Goal: Transaction & Acquisition: Purchase product/service

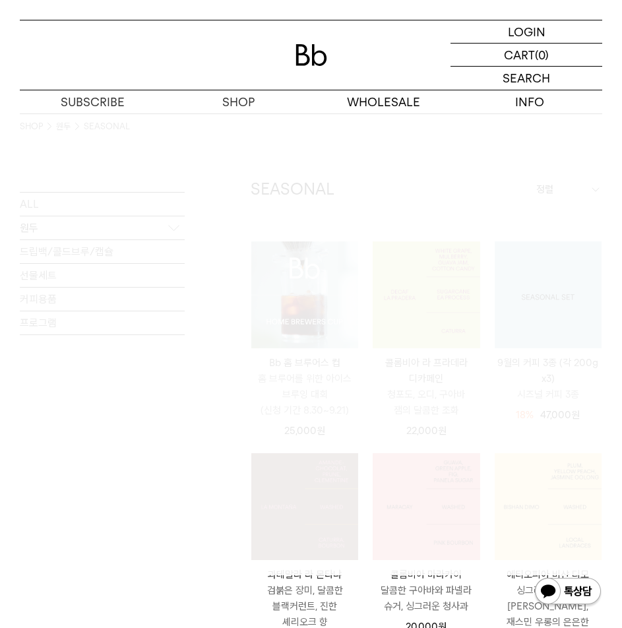
click at [463, 194] on div at bounding box center [311, 344] width 582 height 462
click at [249, 107] on p "SHOP" at bounding box center [238, 101] width 146 height 23
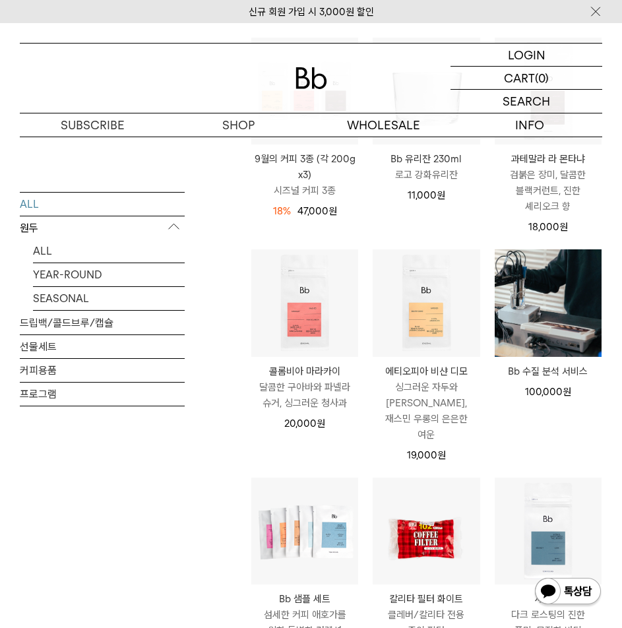
scroll to position [725, 0]
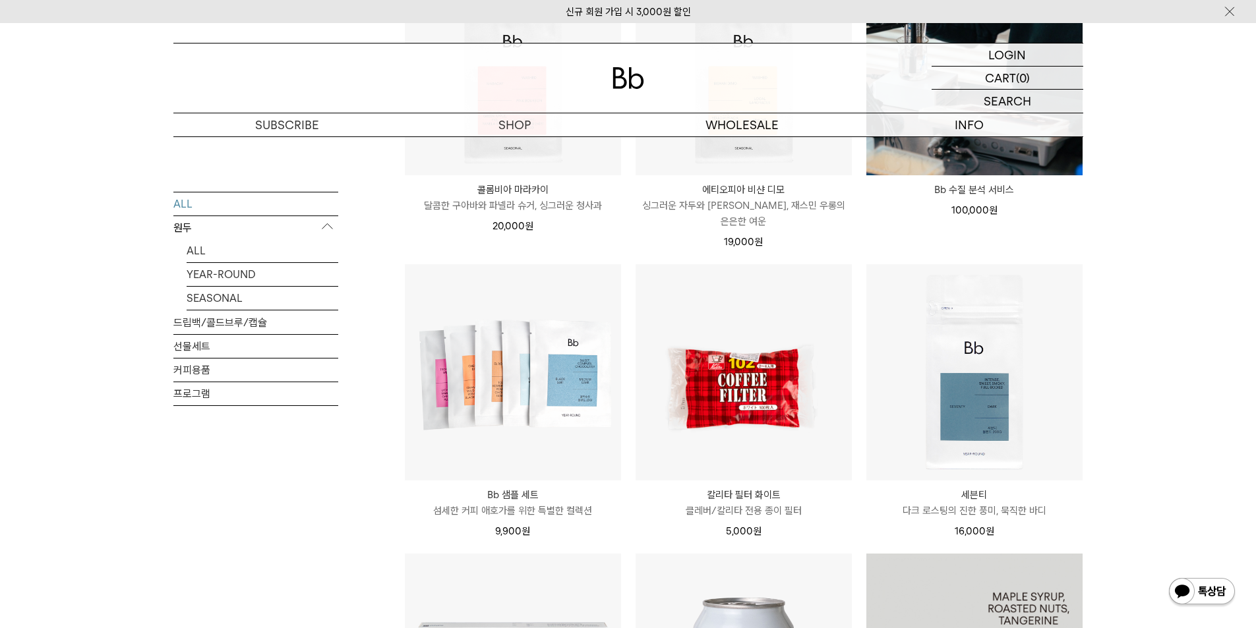
scroll to position [1187, 0]
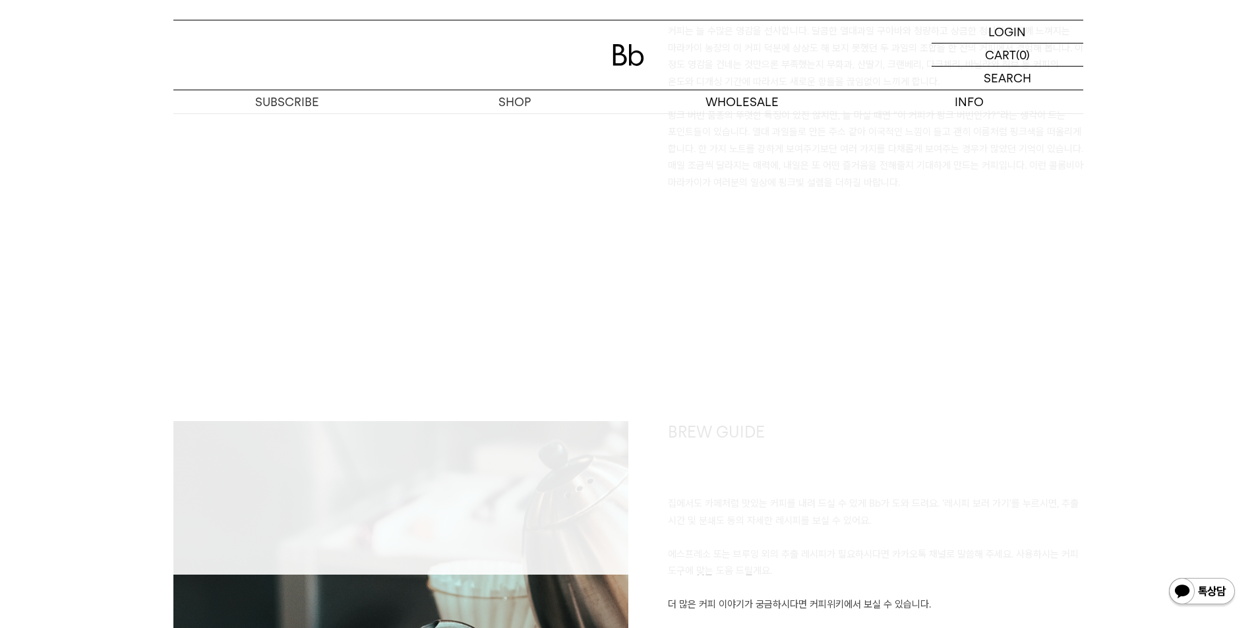
scroll to position [923, 0]
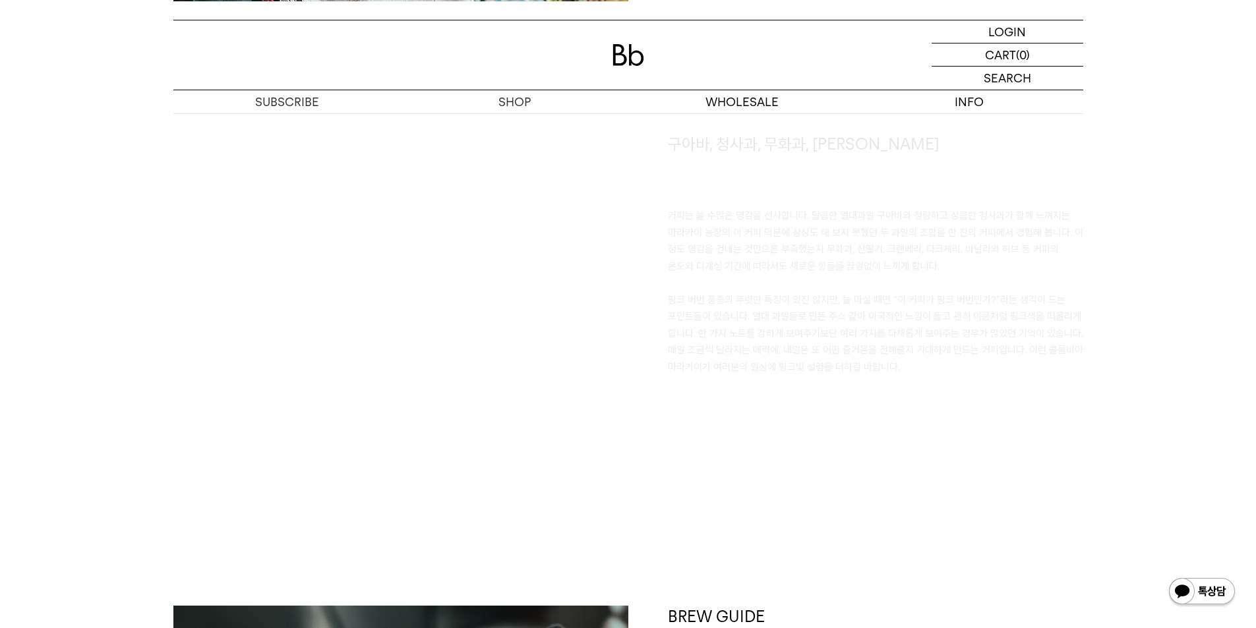
click at [631, 7] on div "LOGIN 로그인 LOGIN 로그인 CART 장바구니 (0) SEARCH 검색 검색폼 ** 추천상품" at bounding box center [628, 57] width 1256 height 114
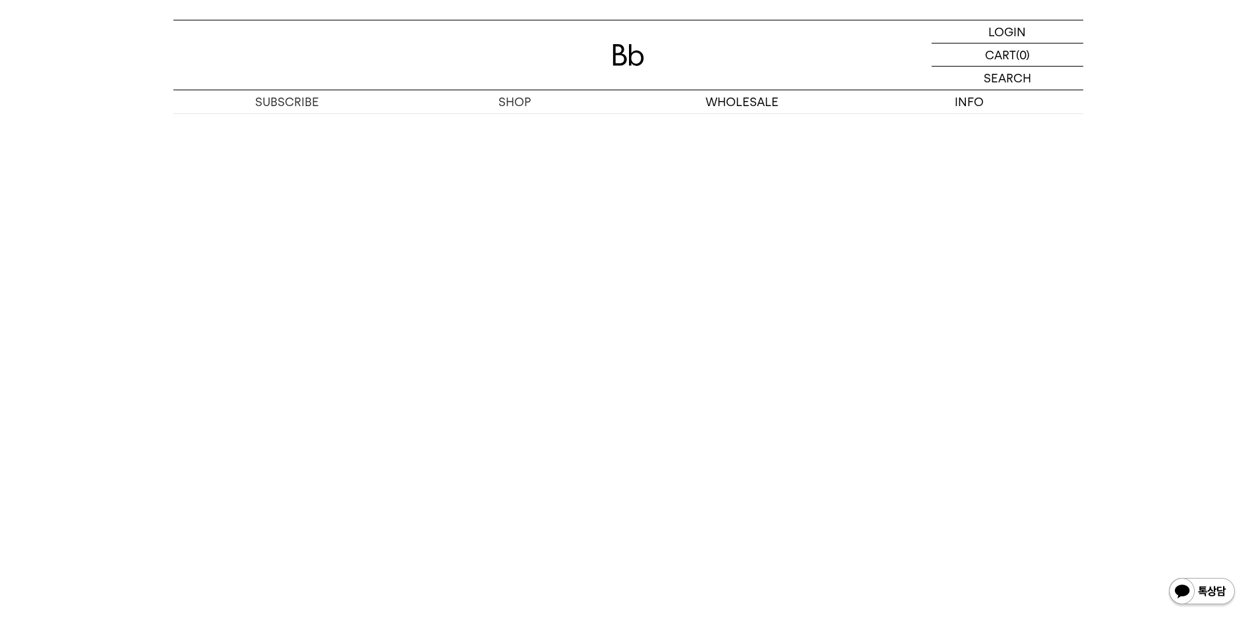
scroll to position [2835, 0]
